Goal: Find specific page/section: Find specific page/section

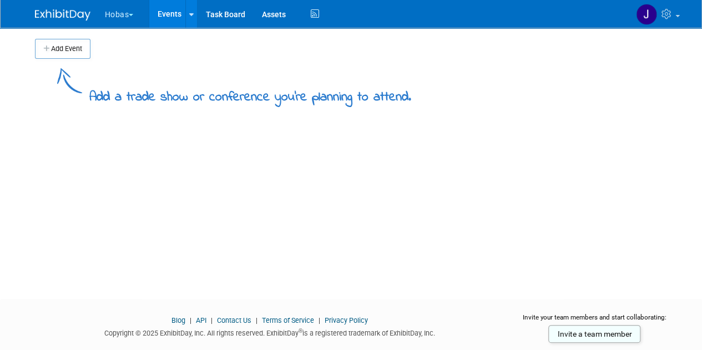
click at [113, 19] on button "Hobas" at bounding box center [126, 12] width 44 height 24
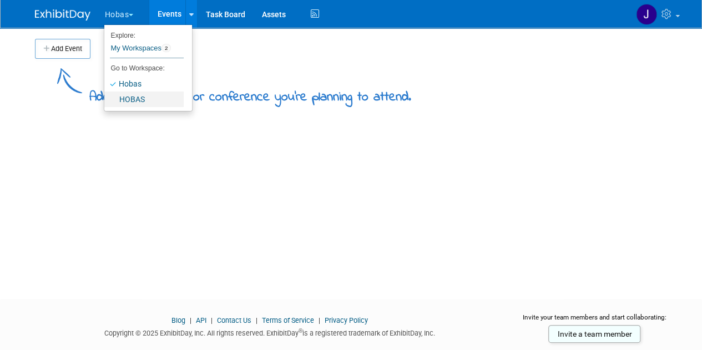
click at [125, 102] on link "HOBAS" at bounding box center [143, 100] width 79 height 16
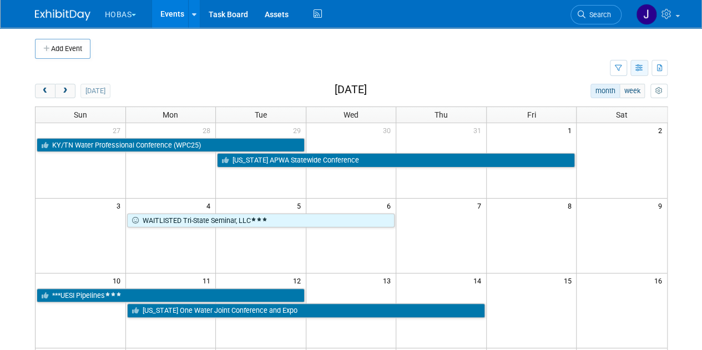
click at [637, 67] on icon "button" at bounding box center [640, 68] width 8 height 7
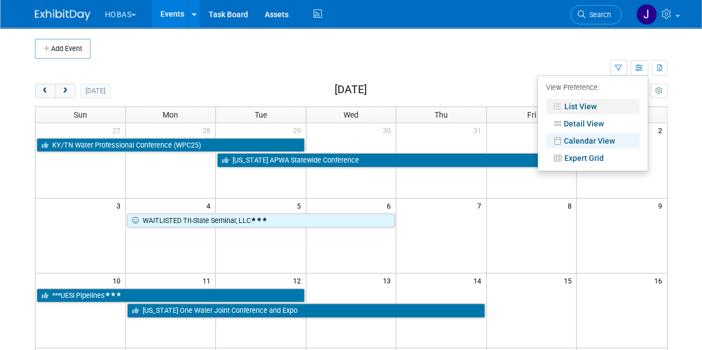
click at [556, 112] on link "List View" at bounding box center [592, 107] width 93 height 16
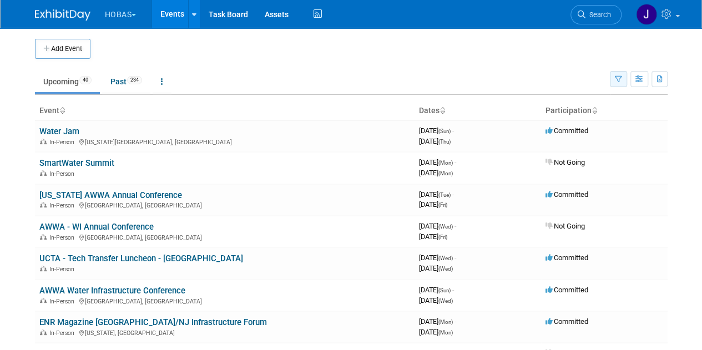
click at [621, 72] on button "button" at bounding box center [618, 79] width 17 height 16
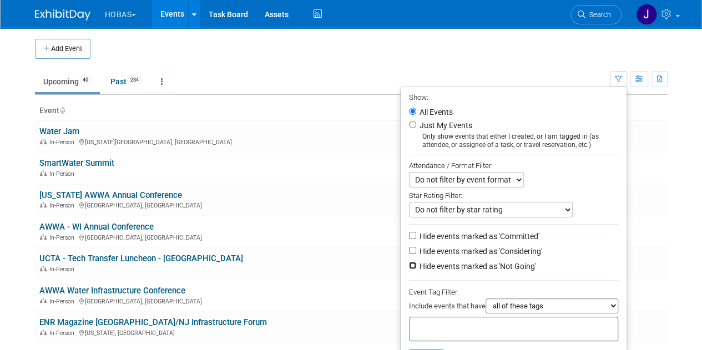
click at [409, 264] on input "Hide events marked as 'Not Going'" at bounding box center [412, 265] width 7 height 7
checkbox input "true"
click at [409, 249] on input "Hide events marked as 'Considering'" at bounding box center [412, 250] width 7 height 7
checkbox input "true"
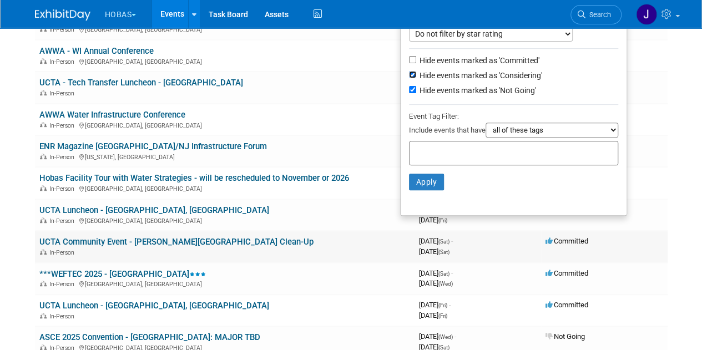
scroll to position [181, 0]
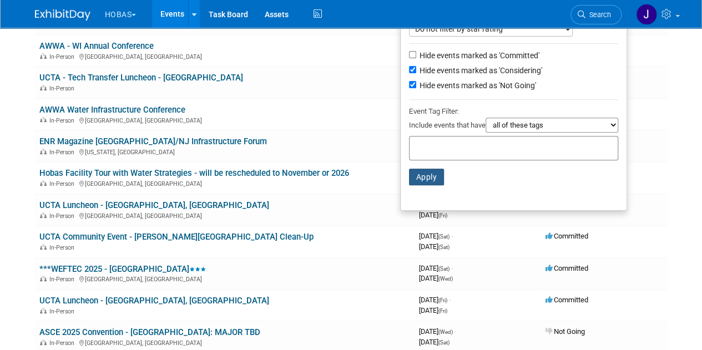
click at [429, 173] on button "Apply" at bounding box center [427, 177] width 36 height 17
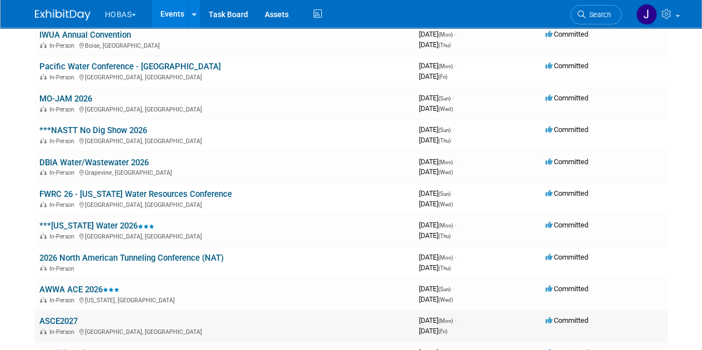
scroll to position [533, 0]
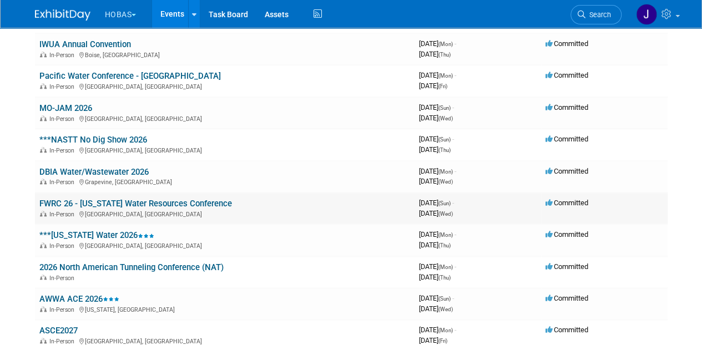
click at [49, 204] on link "FWRC 26 - [US_STATE] Water Resources Conference" at bounding box center [135, 204] width 193 height 10
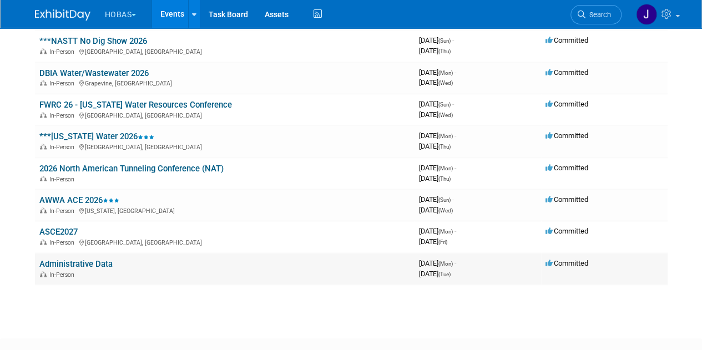
scroll to position [649, 0]
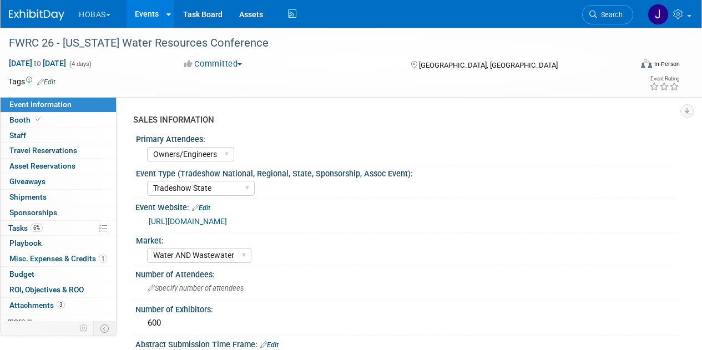
select select "Owners/Engineers"
select select "Tradeshow State"
select select "Water AND Wastewater"
select select "Exhibiting"
